Goal: Navigation & Orientation: Find specific page/section

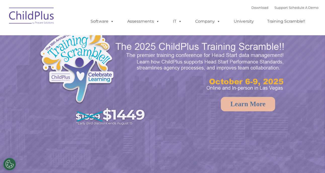
select select "MEDIUM"
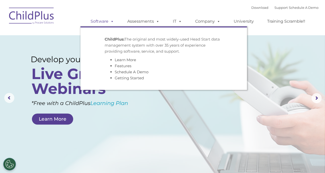
click at [110, 19] on span at bounding box center [111, 21] width 6 height 5
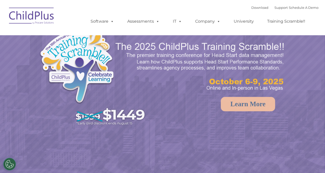
select select "MEDIUM"
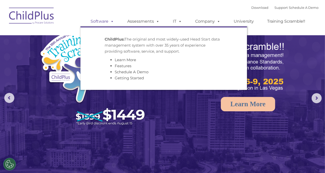
click at [111, 22] on span at bounding box center [111, 21] width 6 height 5
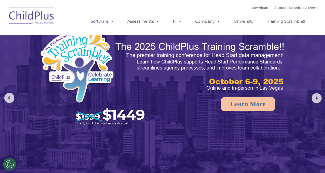
click at [110, 20] on span at bounding box center [111, 21] width 6 height 5
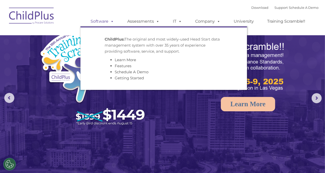
click at [110, 20] on span at bounding box center [111, 21] width 6 height 5
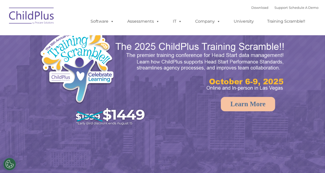
select select "MEDIUM"
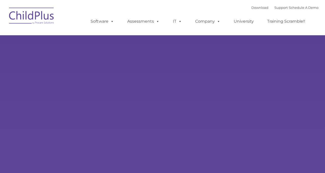
type input ""
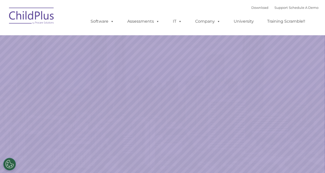
select select "MEDIUM"
